Goal: Task Accomplishment & Management: Use online tool/utility

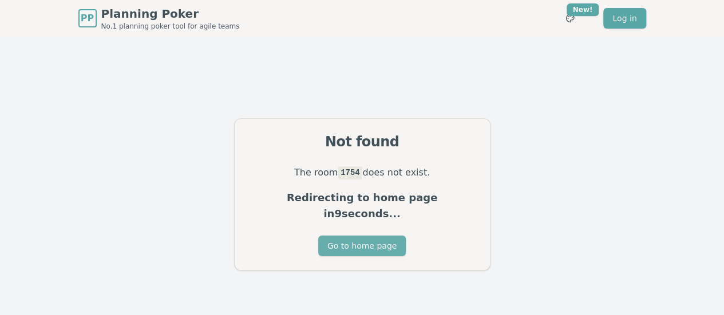
click at [374, 246] on button "Go to home page" at bounding box center [362, 246] width 88 height 21
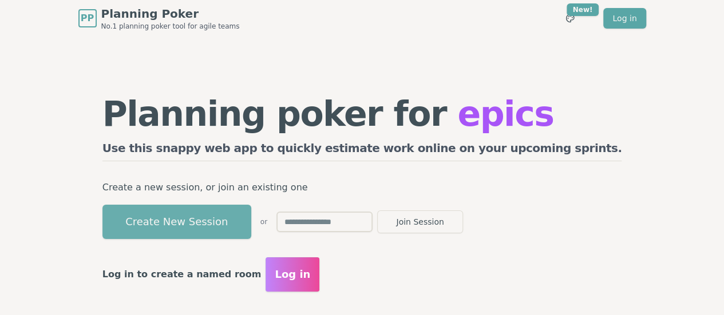
click at [245, 218] on button "Create New Session" at bounding box center [176, 222] width 149 height 34
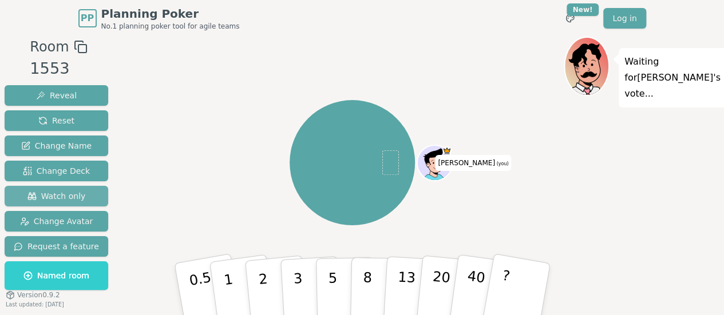
click at [77, 198] on span "Watch only" at bounding box center [56, 196] width 58 height 11
